Goal: Information Seeking & Learning: Learn about a topic

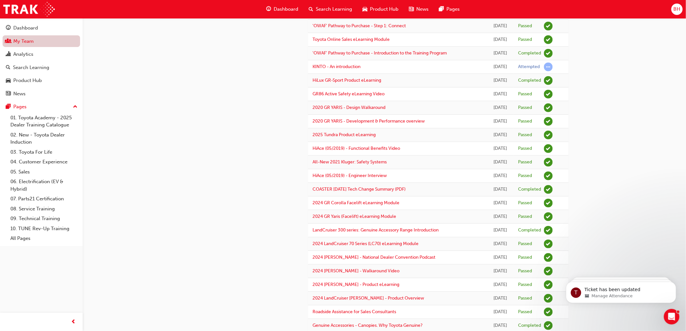
click at [27, 44] on link "My Team" at bounding box center [42, 41] width 78 height 12
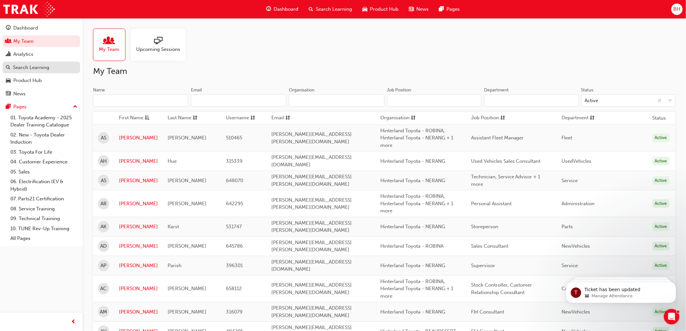
click at [33, 69] on div "Search Learning" at bounding box center [31, 67] width 36 height 7
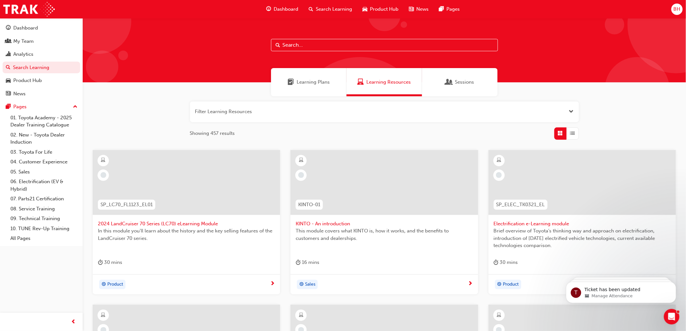
click at [287, 43] on input "text" at bounding box center [384, 45] width 227 height 12
type input "acl"
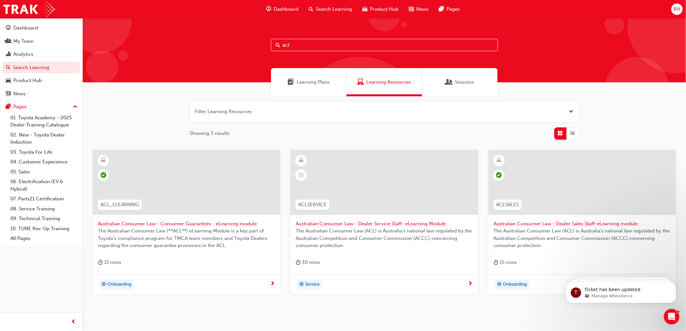
click at [189, 235] on span "The Australian Consumer Law (**ACL**) eLearning Module is a key part of Toyota’…" at bounding box center [186, 238] width 177 height 22
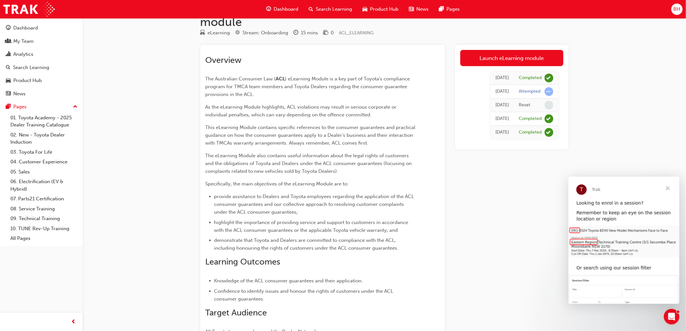
scroll to position [18, 0]
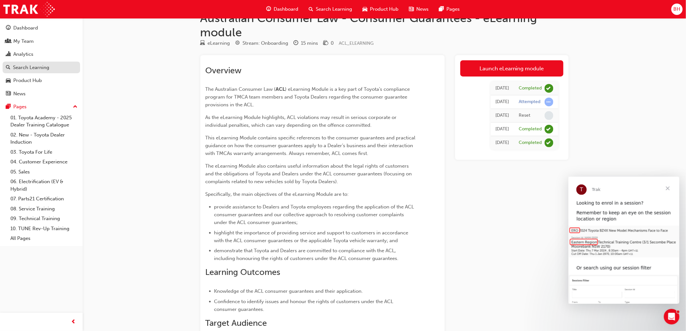
click at [33, 69] on div "Search Learning" at bounding box center [31, 67] width 36 height 7
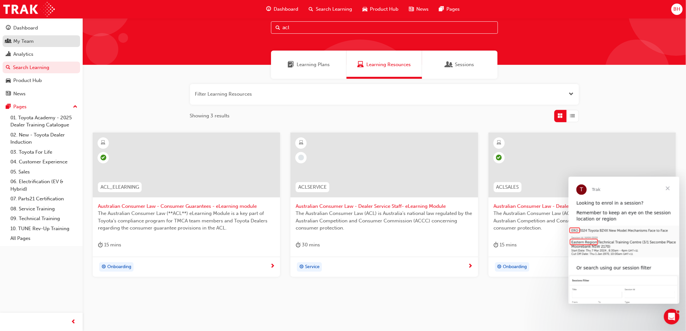
click at [33, 41] on div "My Team" at bounding box center [23, 41] width 20 height 7
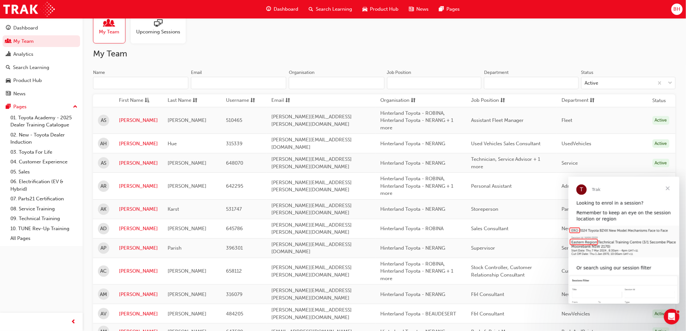
click at [104, 84] on input "Name" at bounding box center [140, 83] width 95 height 12
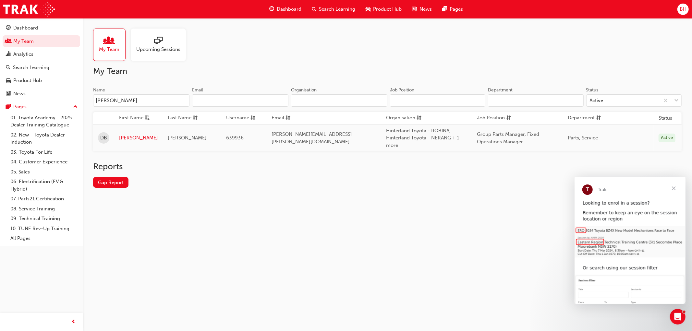
type input "[PERSON_NAME]"
click at [133, 138] on link "[PERSON_NAME]" at bounding box center [138, 137] width 39 height 7
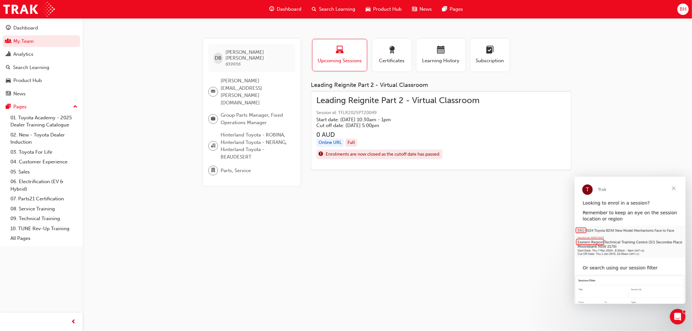
click at [119, 157] on div "DB [PERSON_NAME] 639936 [PERSON_NAME][EMAIL_ADDRESS][PERSON_NAME][DOMAIN_NAME] …" at bounding box center [346, 165] width 692 height 331
click at [676, 187] on span "Close" at bounding box center [673, 187] width 23 height 23
